Goal: Obtain resource: Download file/media

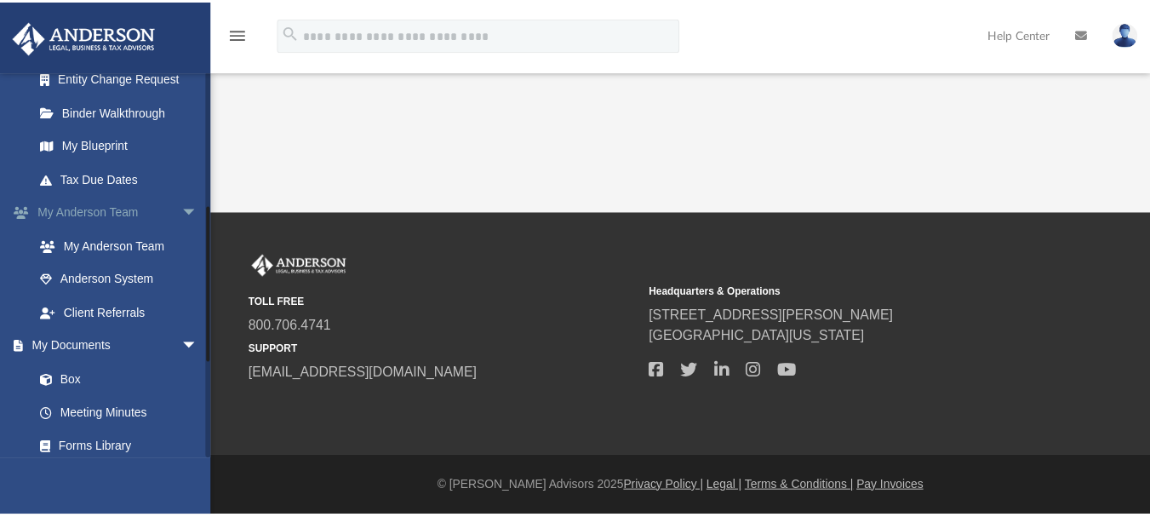
scroll to position [340, 0]
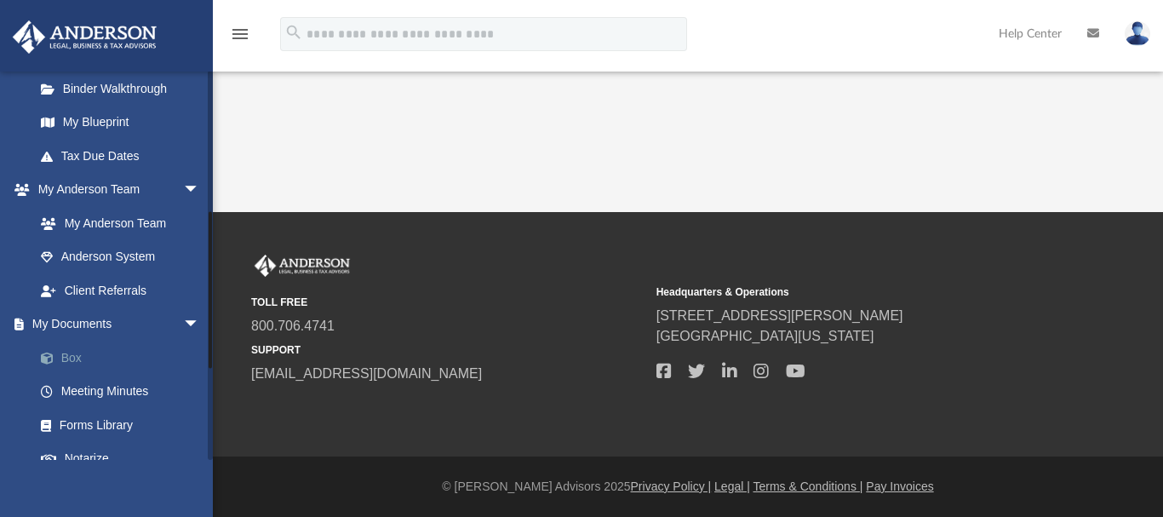
click at [77, 353] on link "Box" at bounding box center [125, 357] width 202 height 34
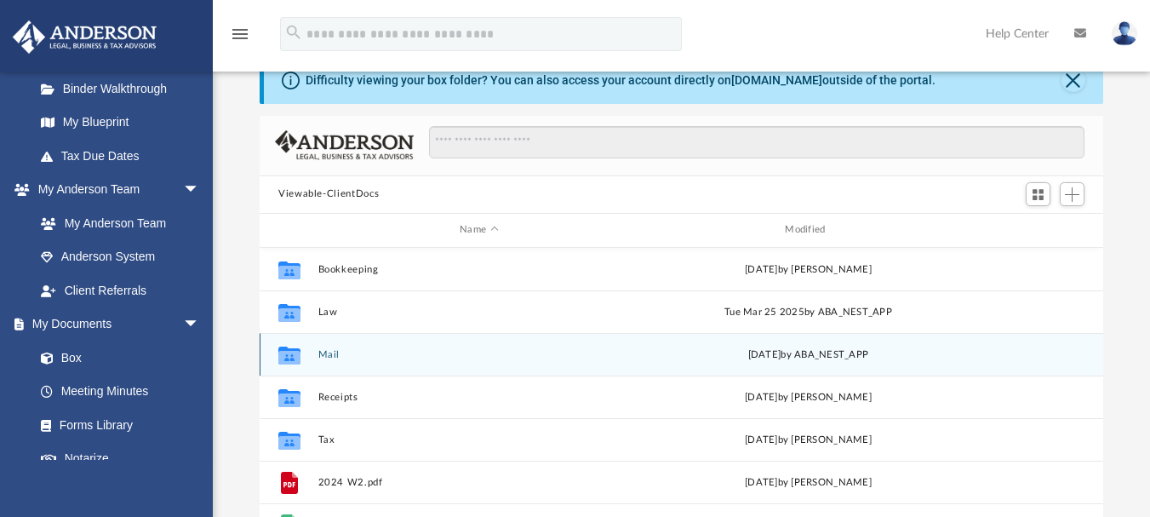
scroll to position [85, 0]
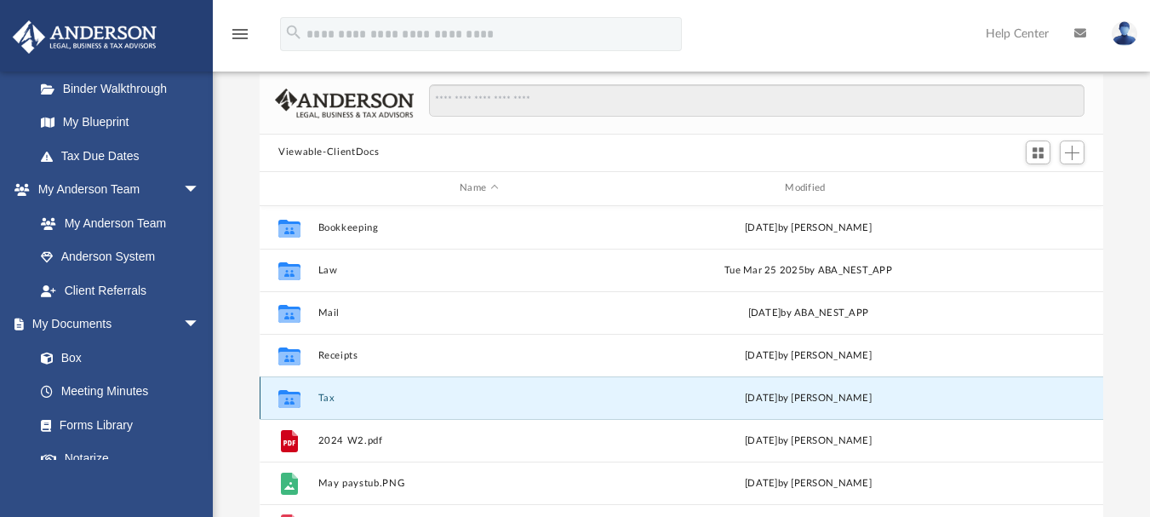
click at [321, 396] on button "Tax" at bounding box center [479, 397] width 322 height 11
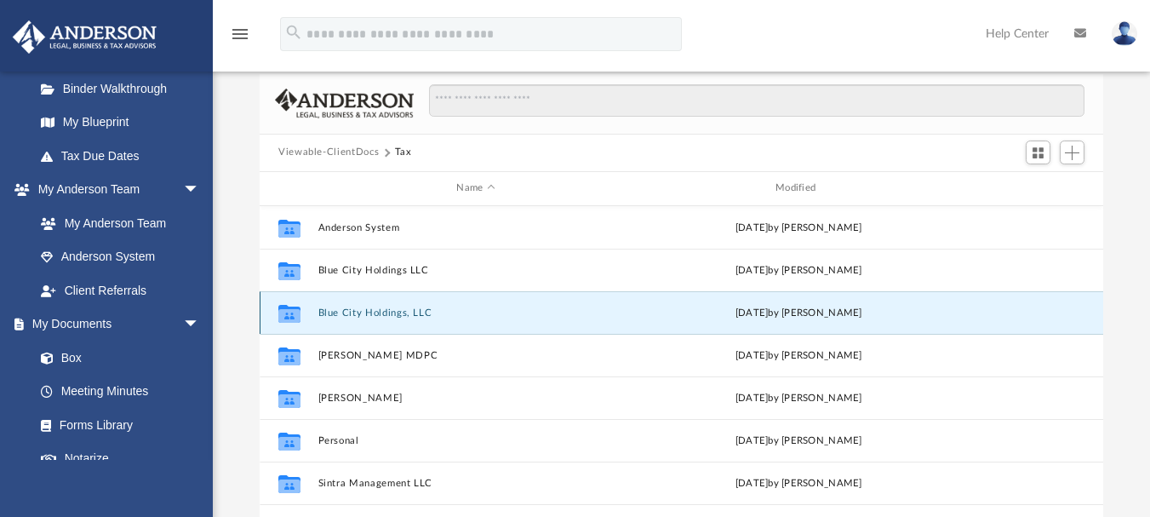
click at [364, 313] on button "Blue City Holdings, LLC" at bounding box center [476, 311] width 316 height 11
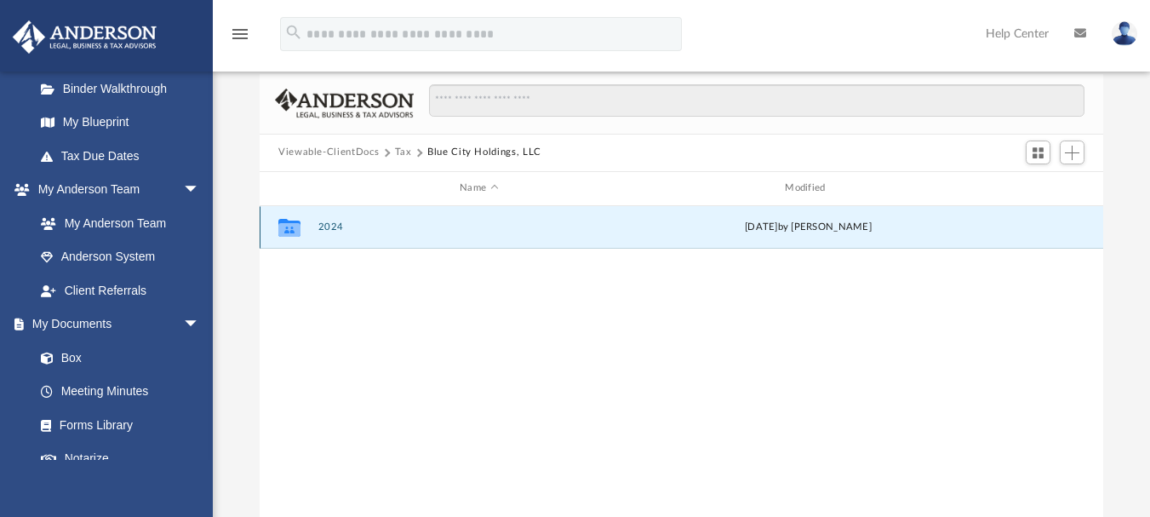
click at [320, 226] on button "2024" at bounding box center [479, 226] width 322 height 11
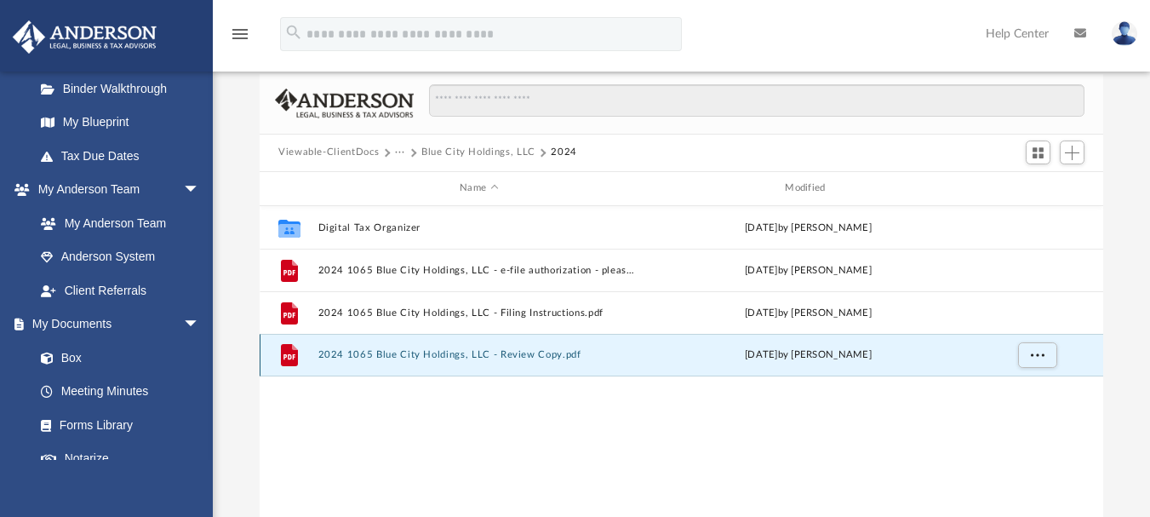
click at [326, 349] on button "2024 1065 Blue City Holdings, LLC - Review Copy.pdf" at bounding box center [479, 354] width 322 height 11
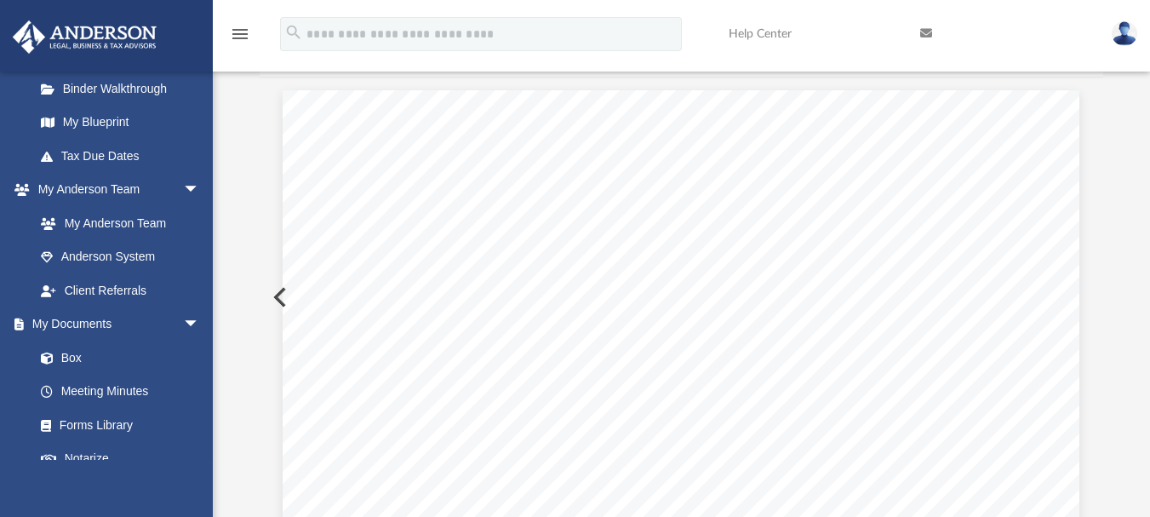
scroll to position [92043, 0]
drag, startPoint x: 326, startPoint y: 344, endPoint x: 659, endPoint y: 195, distance: 364.6
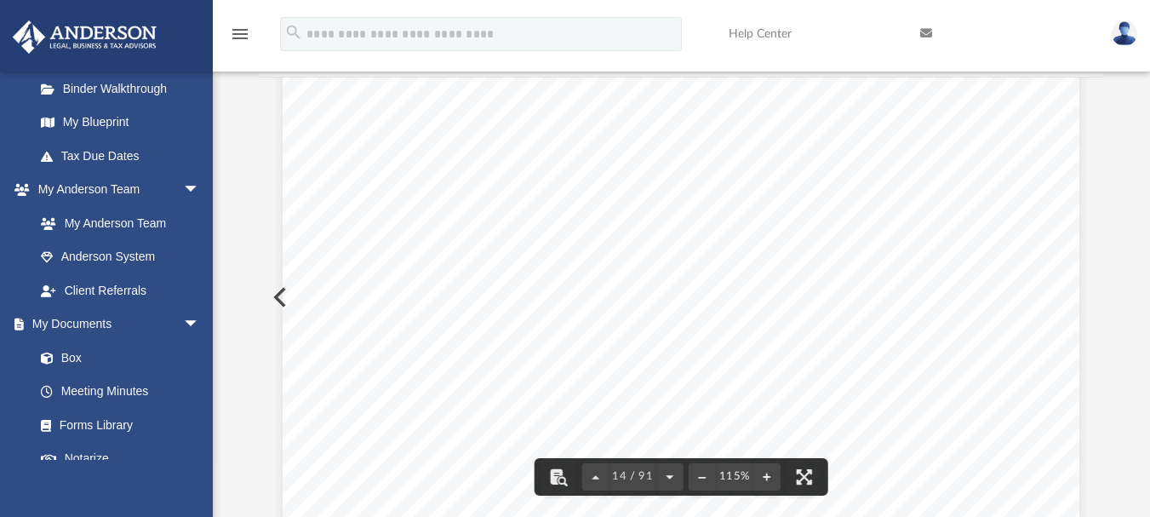
scroll to position [14010, 0]
drag, startPoint x: 1088, startPoint y: 164, endPoint x: 1087, endPoint y: 325, distance: 160.9
click at [1094, 269] on div "410732 [DATE] * * * * * * * * * * * * * * * * * * * * * * * * * * * * Albion ~~…" at bounding box center [682, 296] width 844 height 439
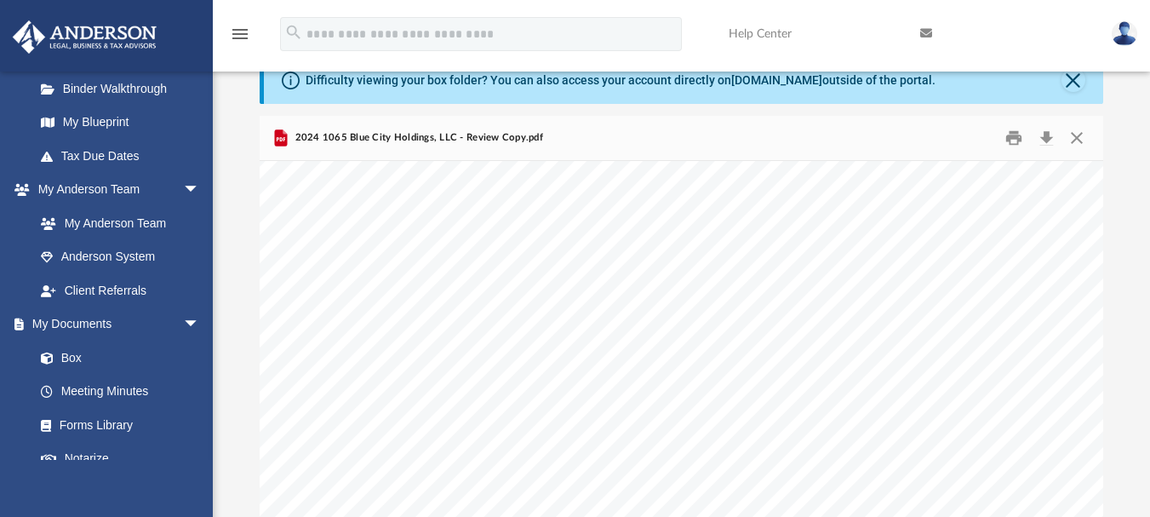
scroll to position [0, 0]
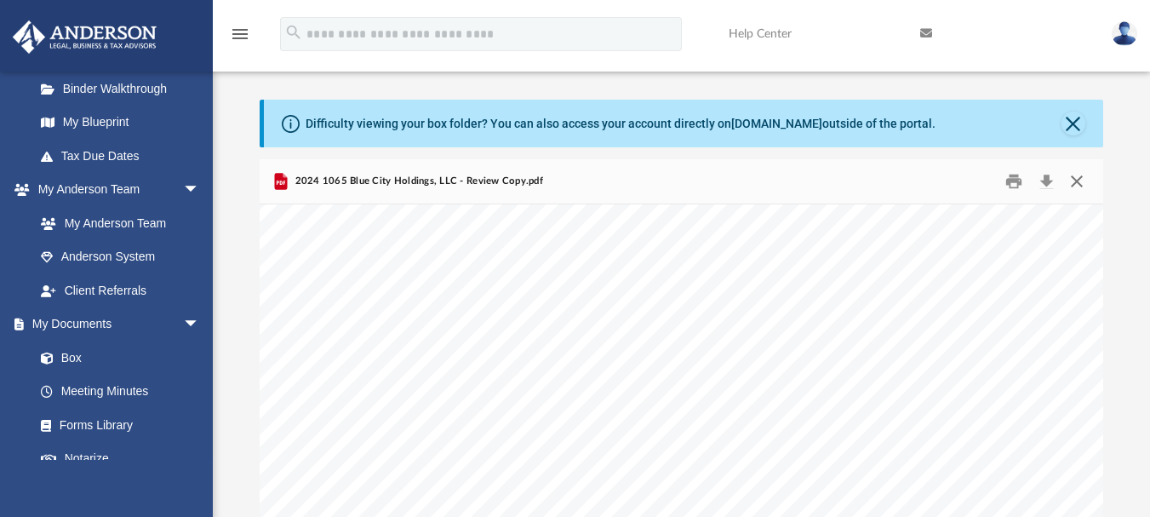
click at [1070, 179] on button "Close" at bounding box center [1076, 181] width 31 height 26
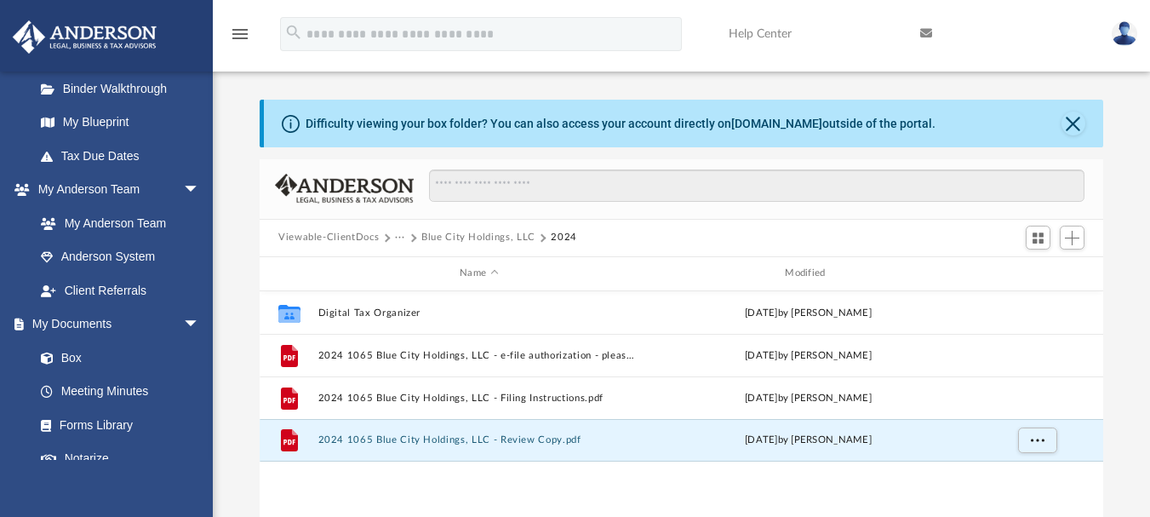
click at [395, 237] on button "···" at bounding box center [400, 237] width 11 height 15
click at [405, 267] on li "Tax" at bounding box center [411, 268] width 16 height 18
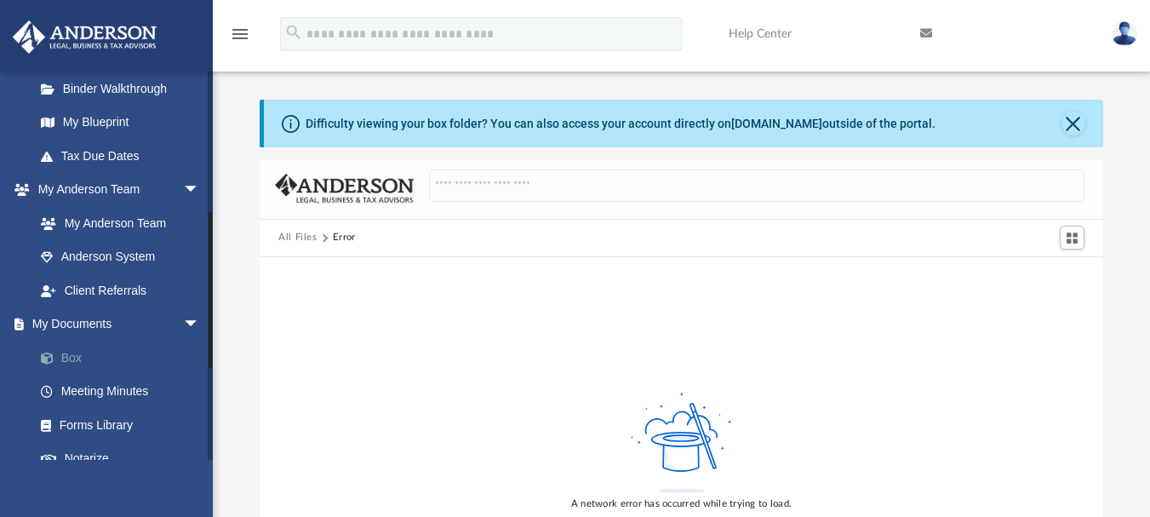
click at [117, 356] on link "Box" at bounding box center [125, 357] width 202 height 34
click at [66, 355] on link "Box" at bounding box center [125, 357] width 202 height 34
click at [1068, 126] on button "Close" at bounding box center [1073, 124] width 24 height 24
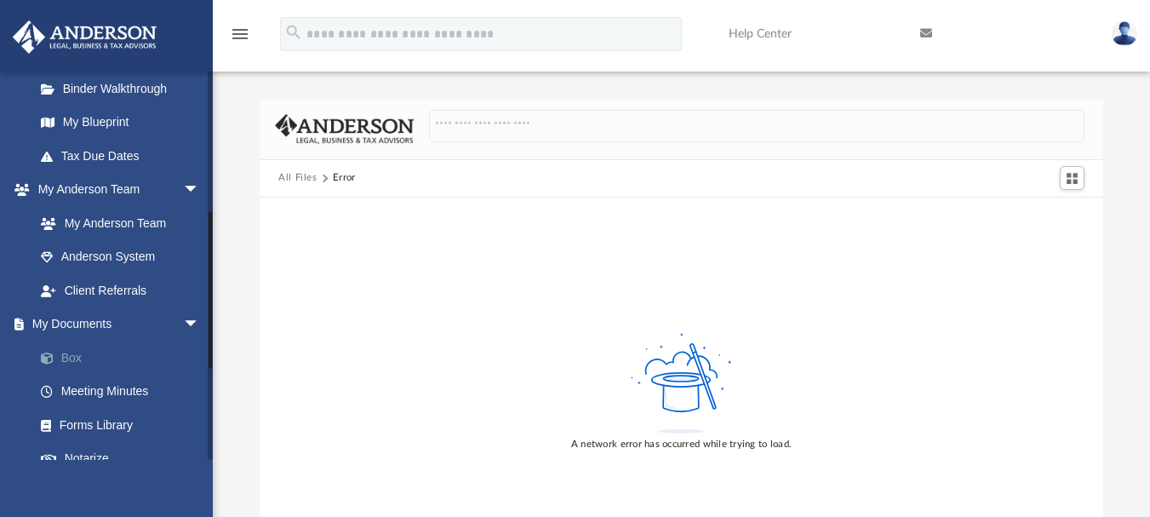
click at [78, 350] on link "Box" at bounding box center [125, 357] width 202 height 34
click at [69, 353] on link "Box" at bounding box center [125, 357] width 202 height 34
click at [123, 184] on link "My [PERSON_NAME] Team arrow_drop_down" at bounding box center [119, 190] width 214 height 34
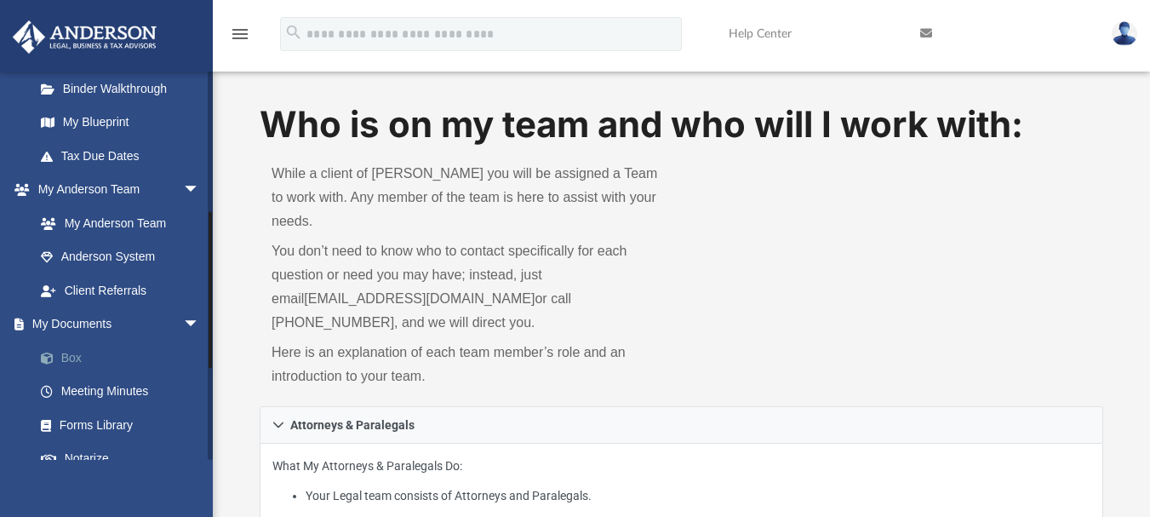
click at [71, 355] on link "Box" at bounding box center [125, 357] width 202 height 34
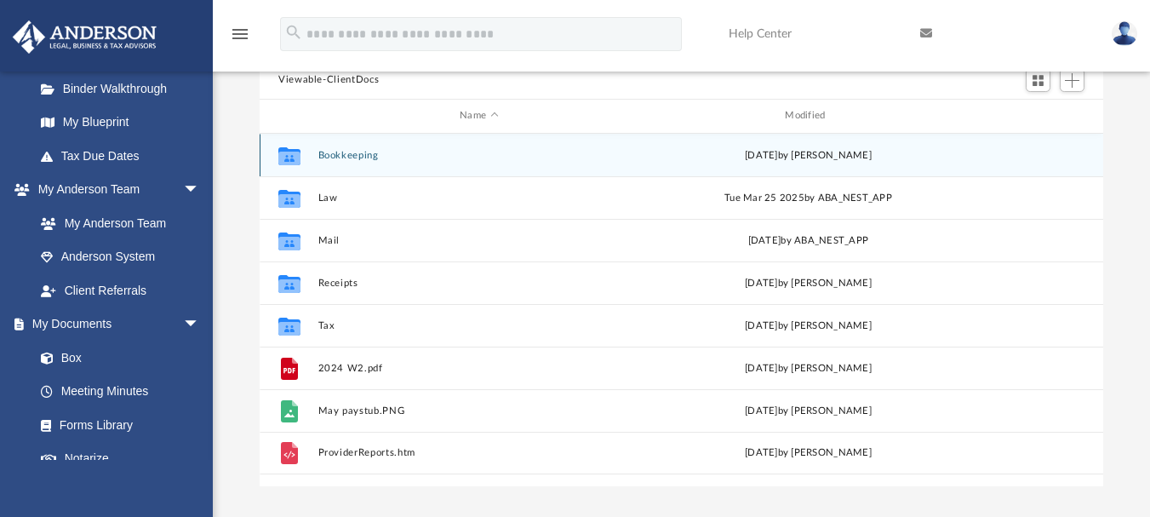
scroll to position [170, 0]
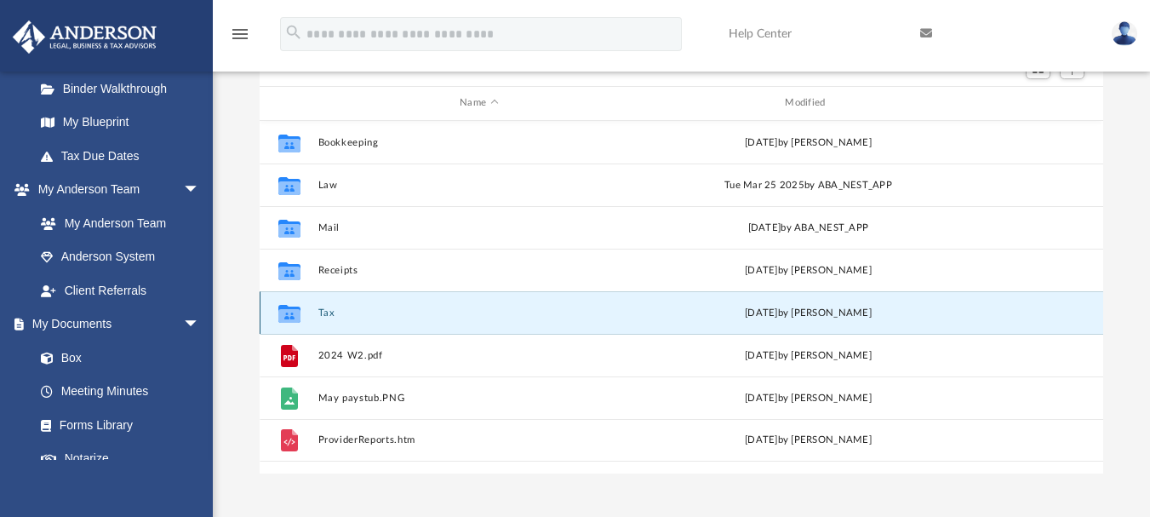
click at [329, 315] on button "Tax" at bounding box center [479, 311] width 322 height 11
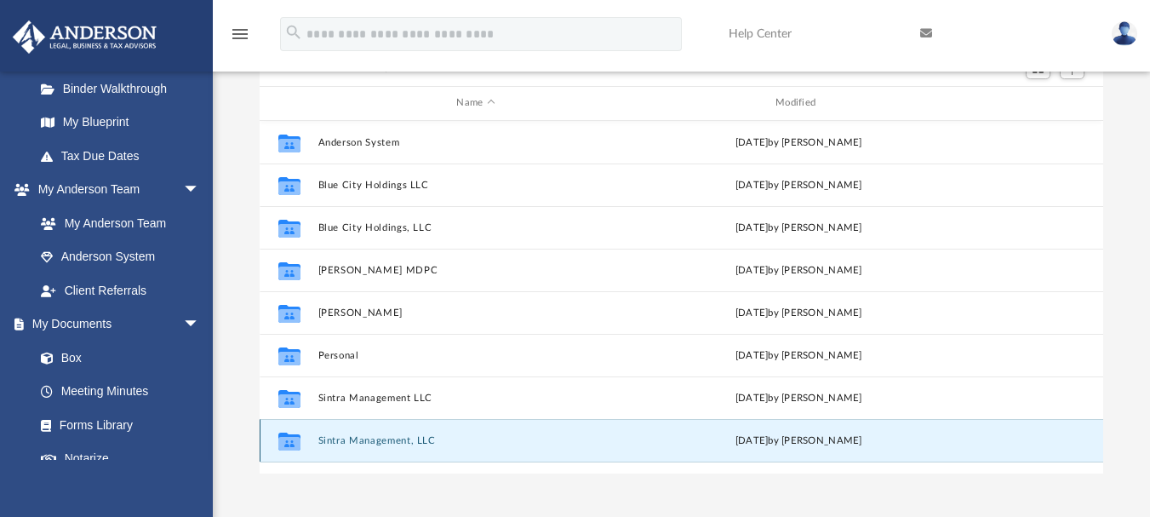
click at [332, 436] on button "Sintra Management, LLC" at bounding box center [476, 439] width 316 height 11
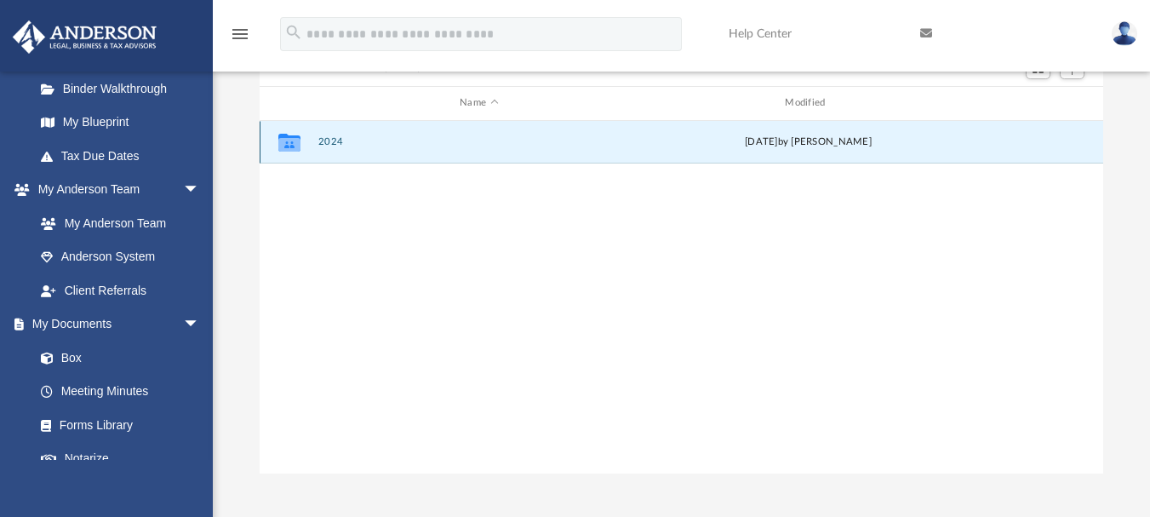
click at [329, 143] on button "2024" at bounding box center [479, 141] width 322 height 11
